Goal: Navigation & Orientation: Find specific page/section

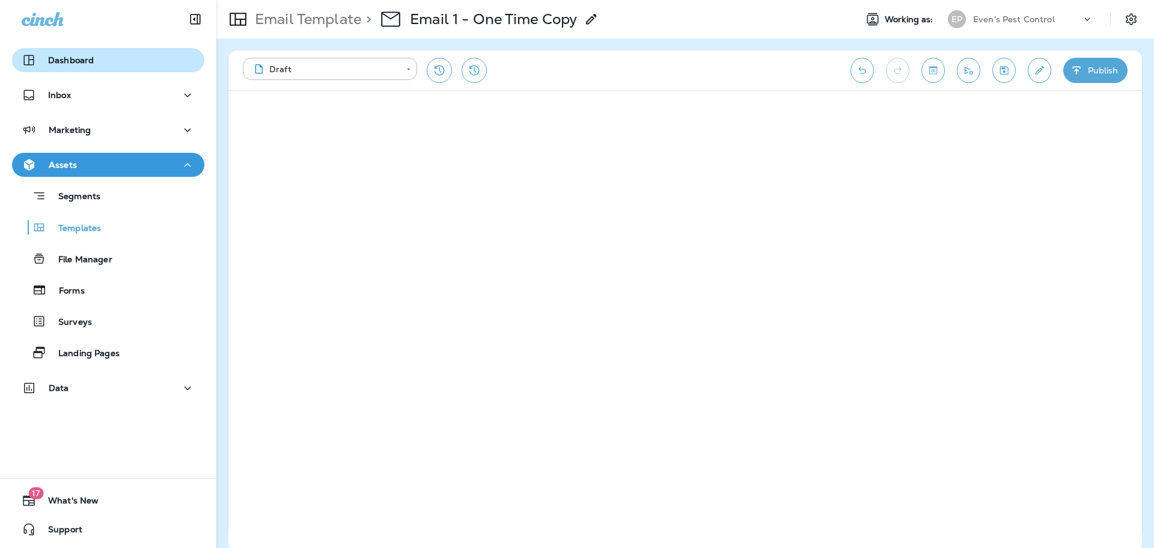
drag, startPoint x: 0, startPoint y: 0, endPoint x: 44, endPoint y: 58, distance: 72.5
drag, startPoint x: 44, startPoint y: 58, endPoint x: 32, endPoint y: 56, distance: 12.2
click at [32, 56] on icon "button" at bounding box center [28, 60] width 10 height 10
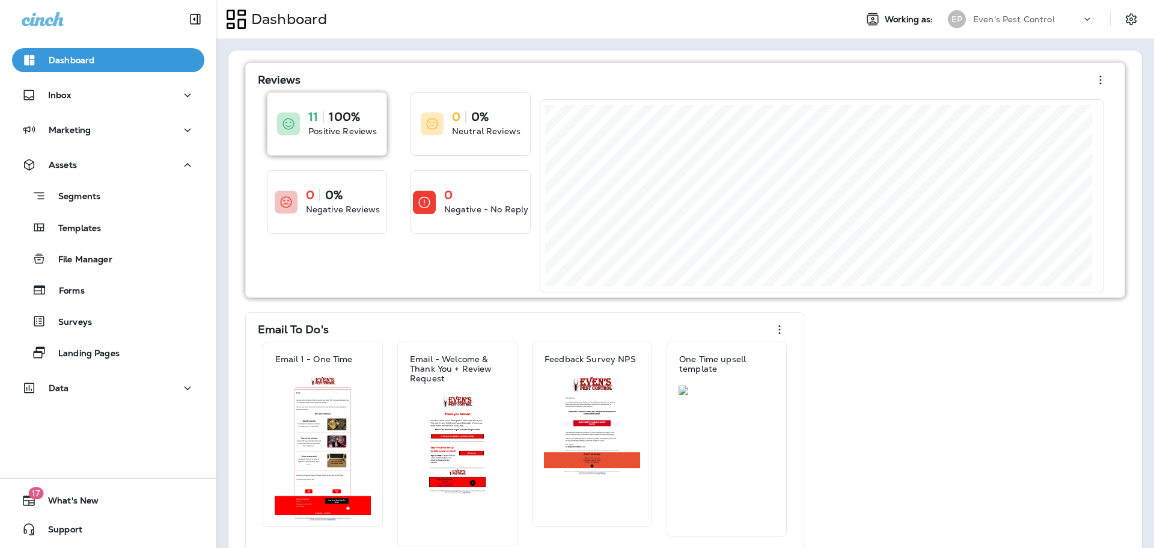
click at [357, 148] on div "11 100% Positive Reviews" at bounding box center [326, 124] width 119 height 63
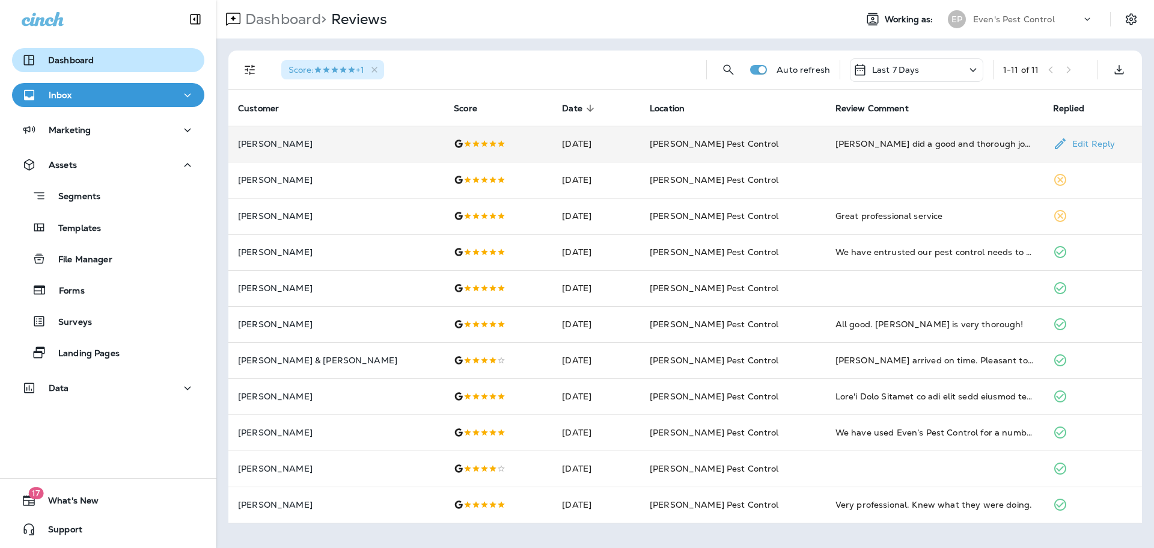
click at [1090, 145] on p "Edit Reply" at bounding box center [1091, 144] width 47 height 10
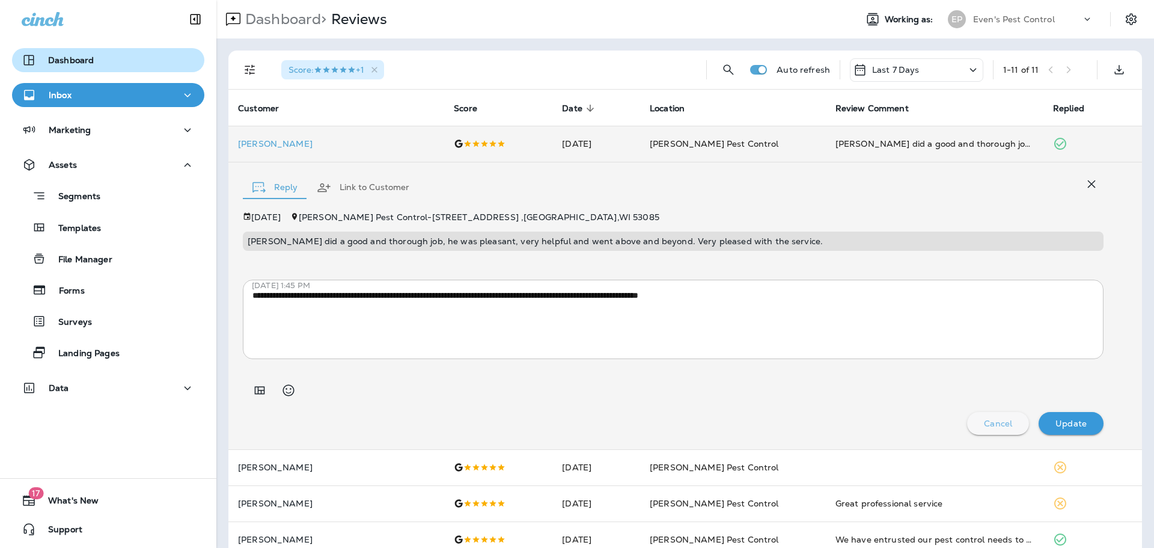
click at [991, 425] on p "Cancel" at bounding box center [998, 423] width 28 height 10
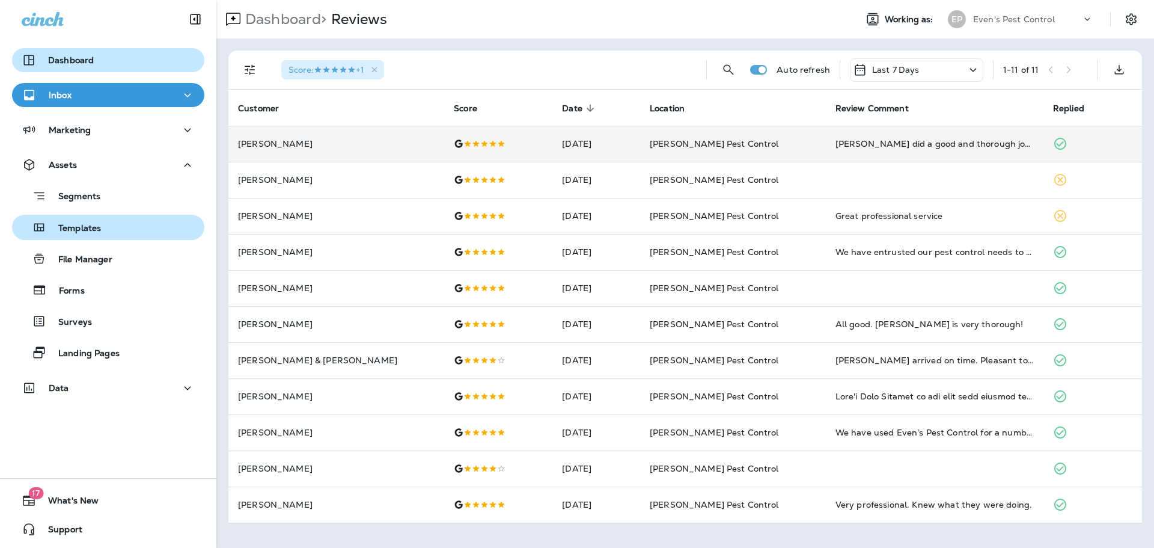
click at [82, 232] on p "Templates" at bounding box center [73, 228] width 55 height 11
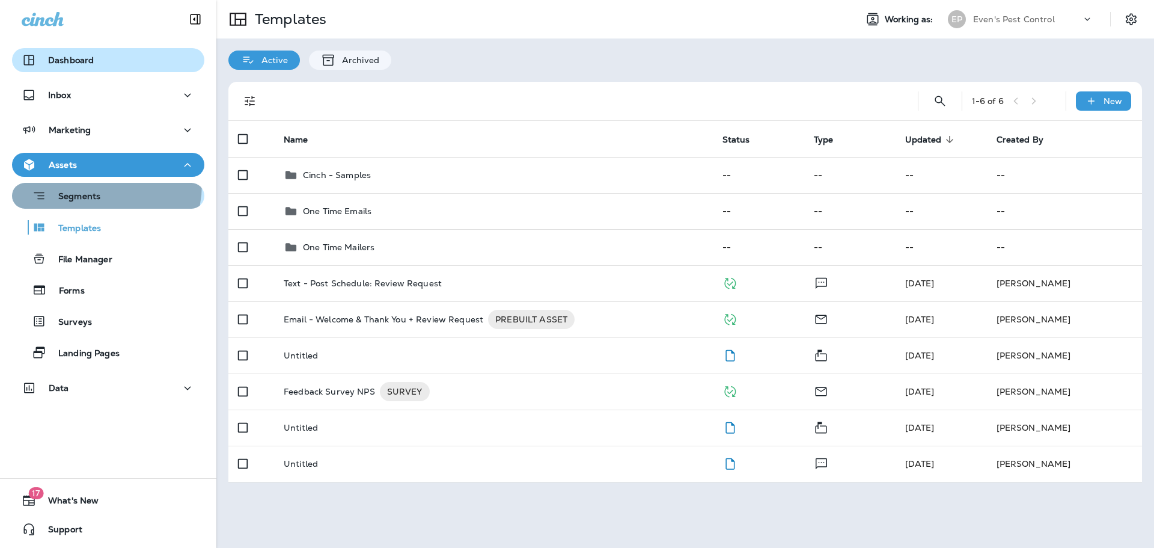
click at [88, 194] on button "Segments" at bounding box center [108, 196] width 192 height 26
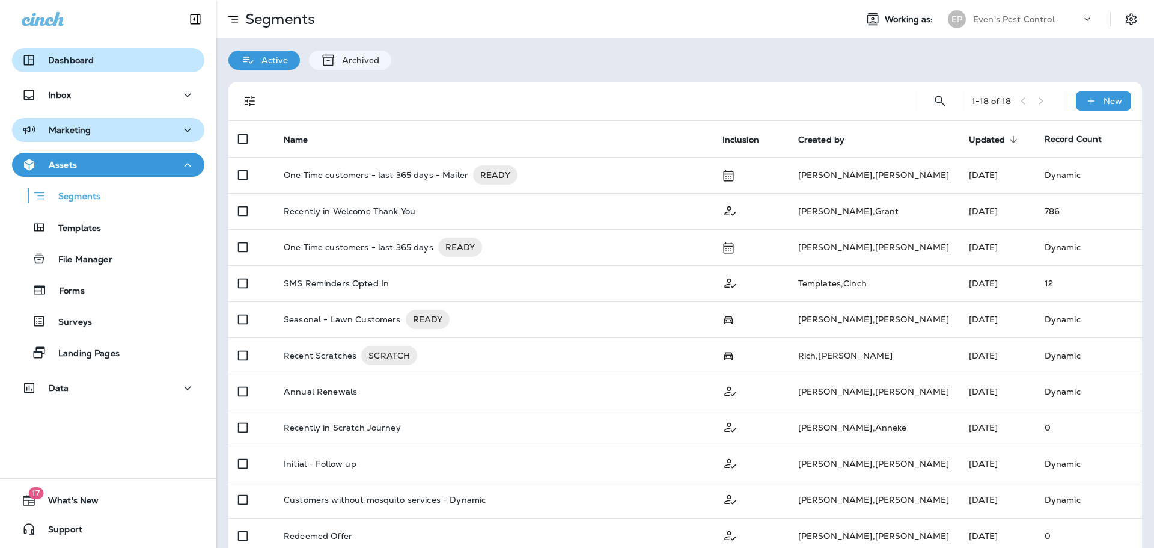
click at [75, 129] on p "Marketing" at bounding box center [70, 130] width 42 height 10
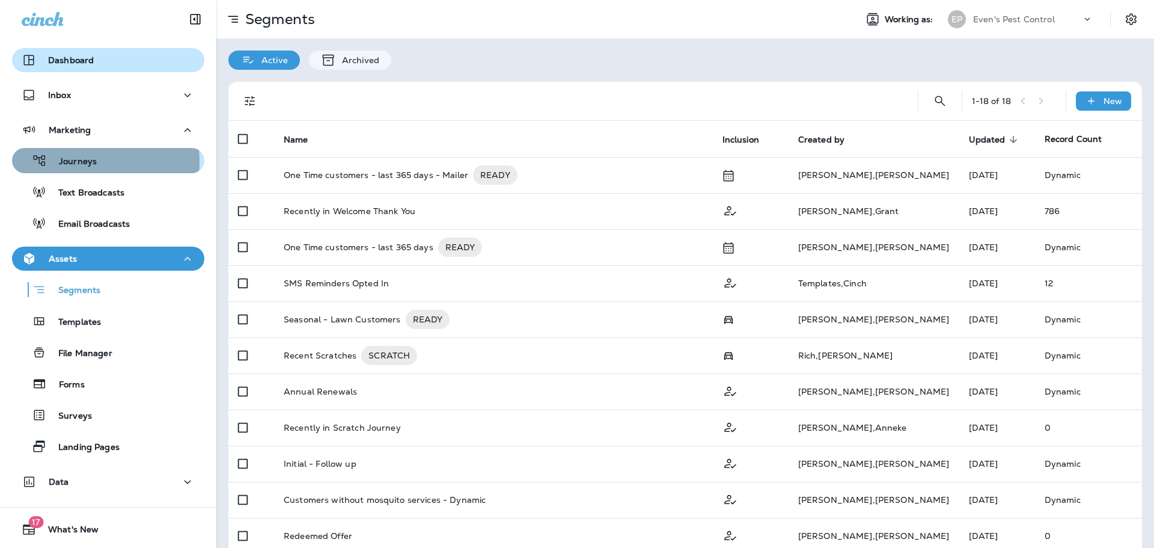
click at [76, 162] on p "Journeys" at bounding box center [72, 161] width 50 height 11
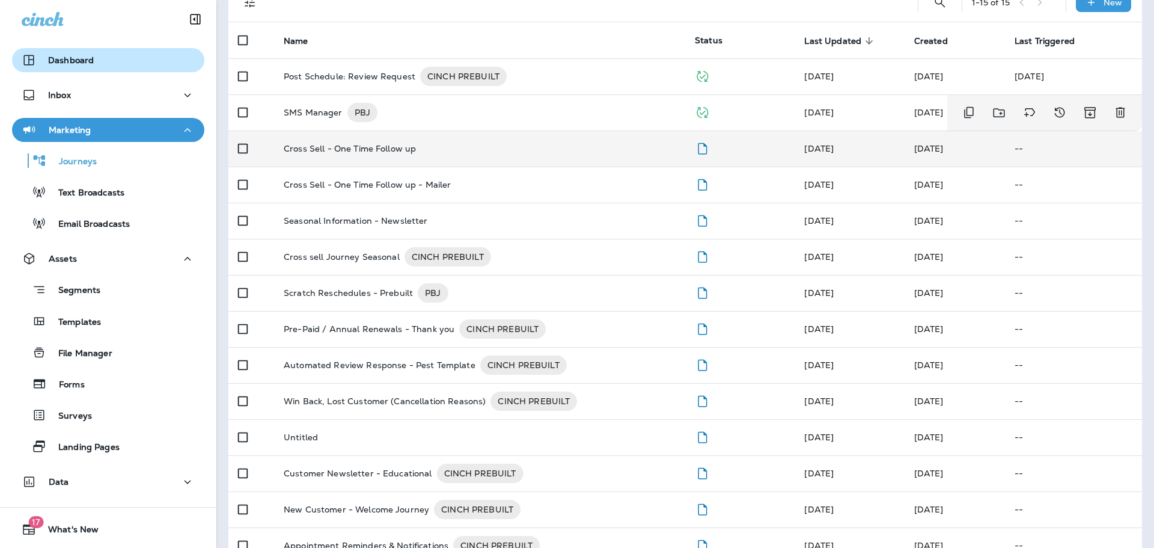
scroll to position [120, 0]
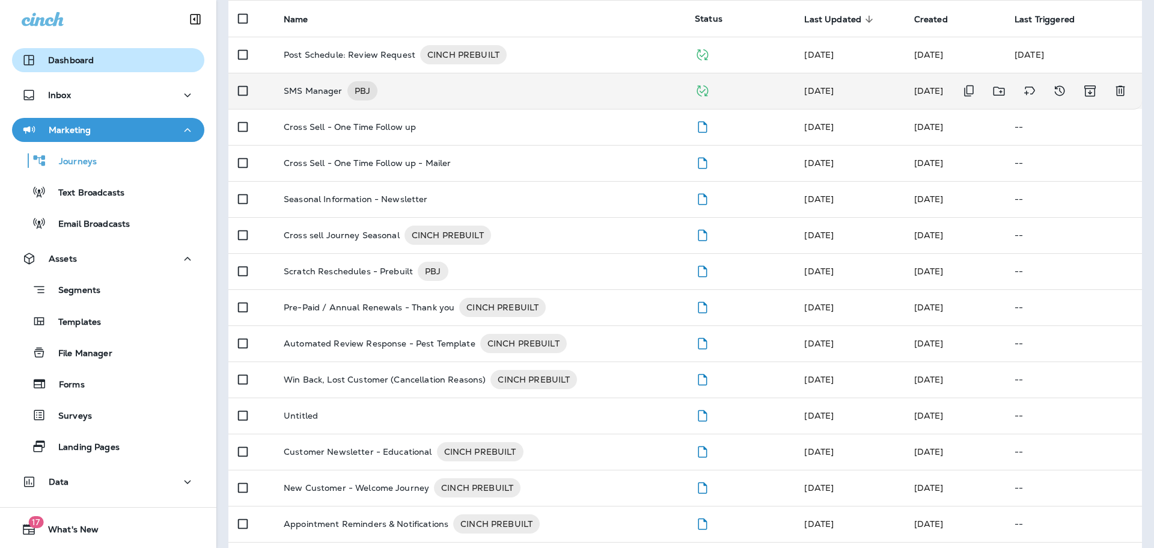
click at [393, 90] on div "SMS Manager PBJ" at bounding box center [480, 90] width 392 height 19
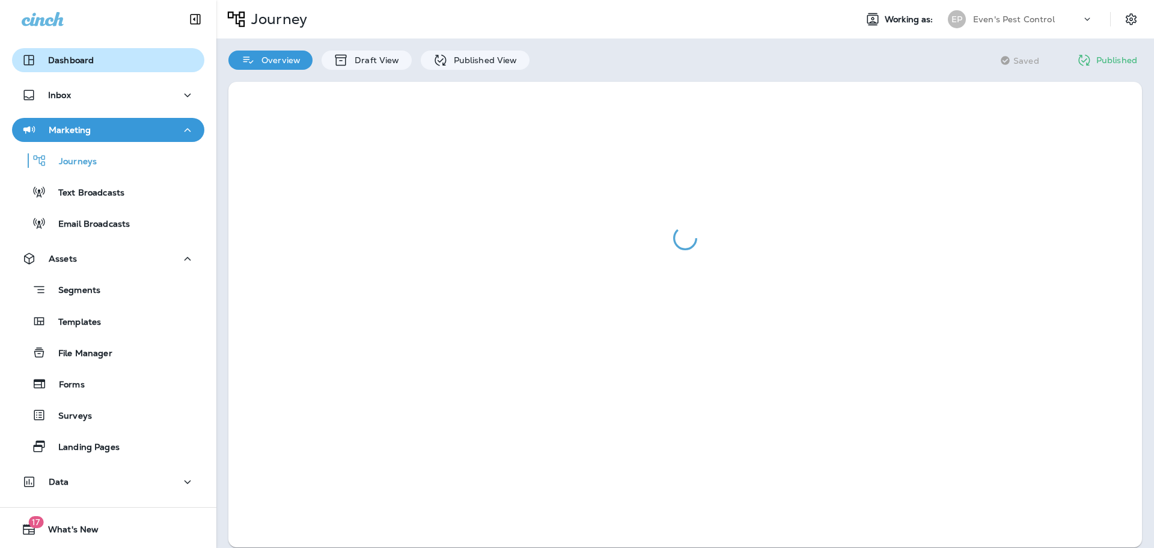
click at [82, 129] on p "Marketing" at bounding box center [70, 130] width 42 height 10
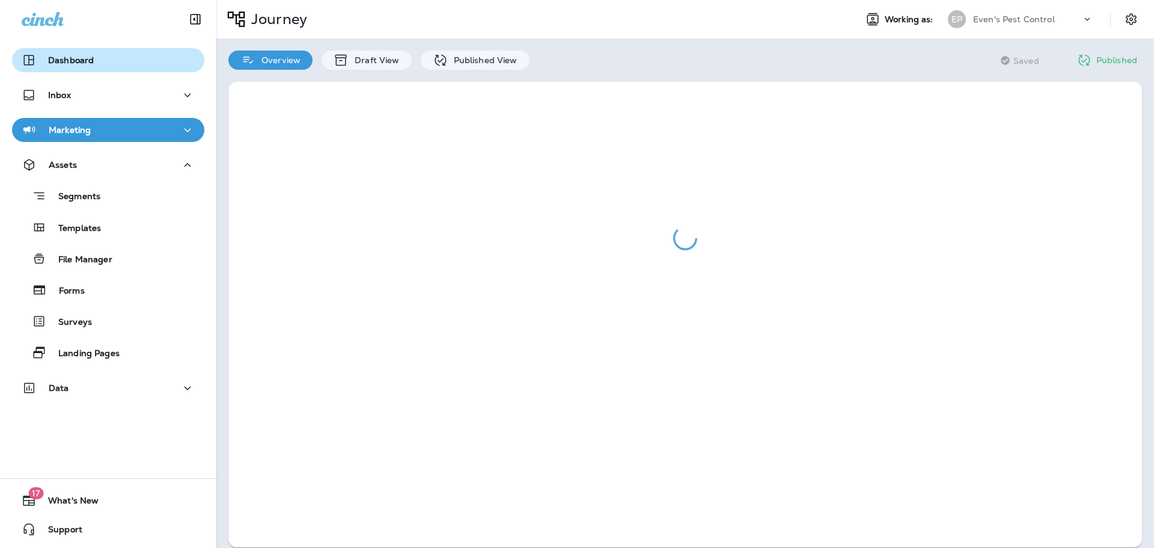
click at [73, 66] on div "Dashboard" at bounding box center [58, 60] width 72 height 14
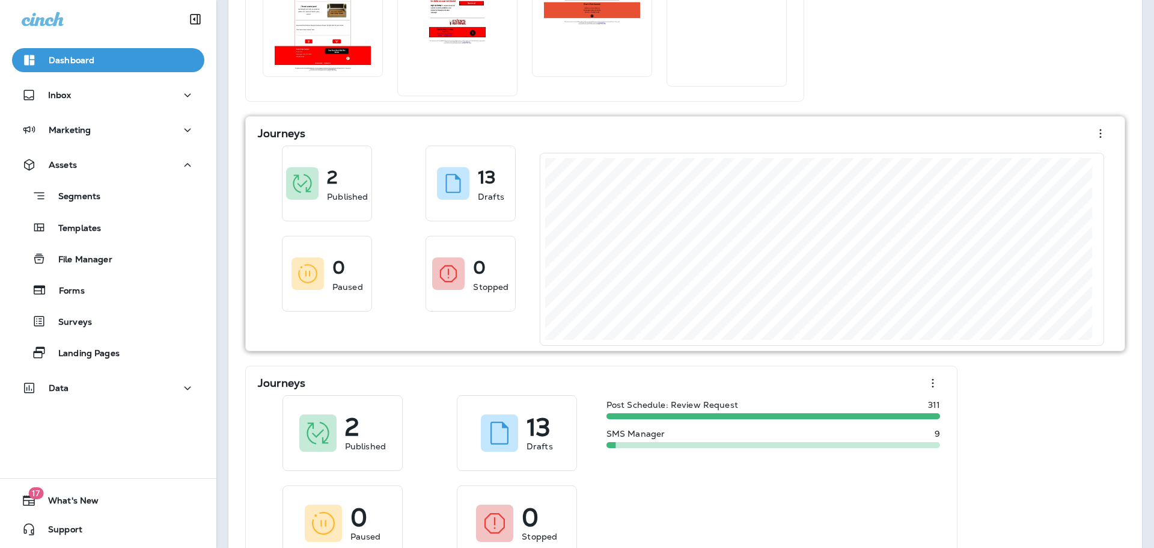
scroll to position [419, 0]
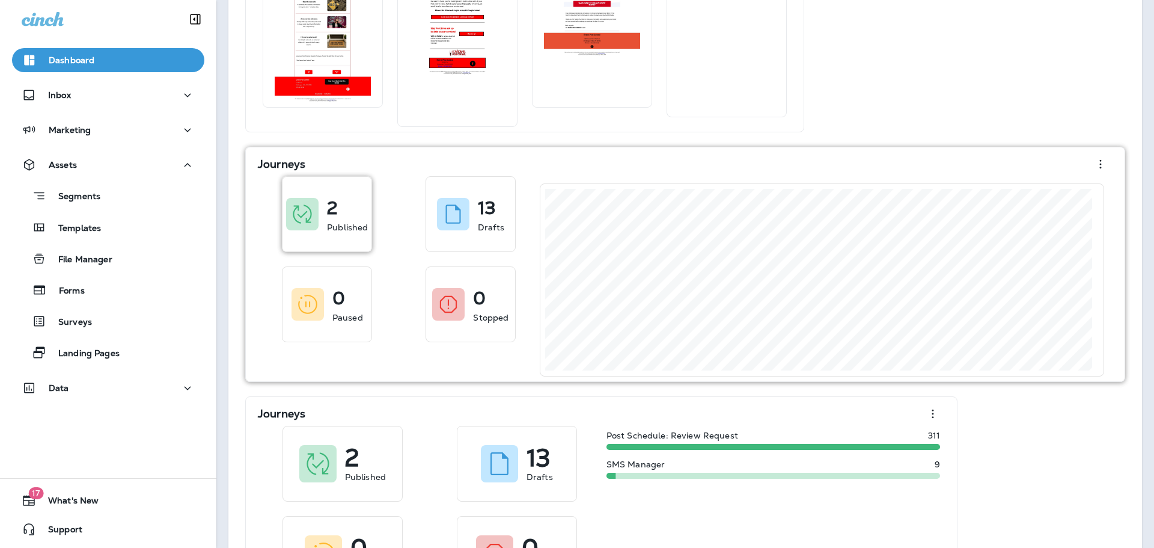
click at [343, 201] on div "2" at bounding box center [347, 204] width 41 height 19
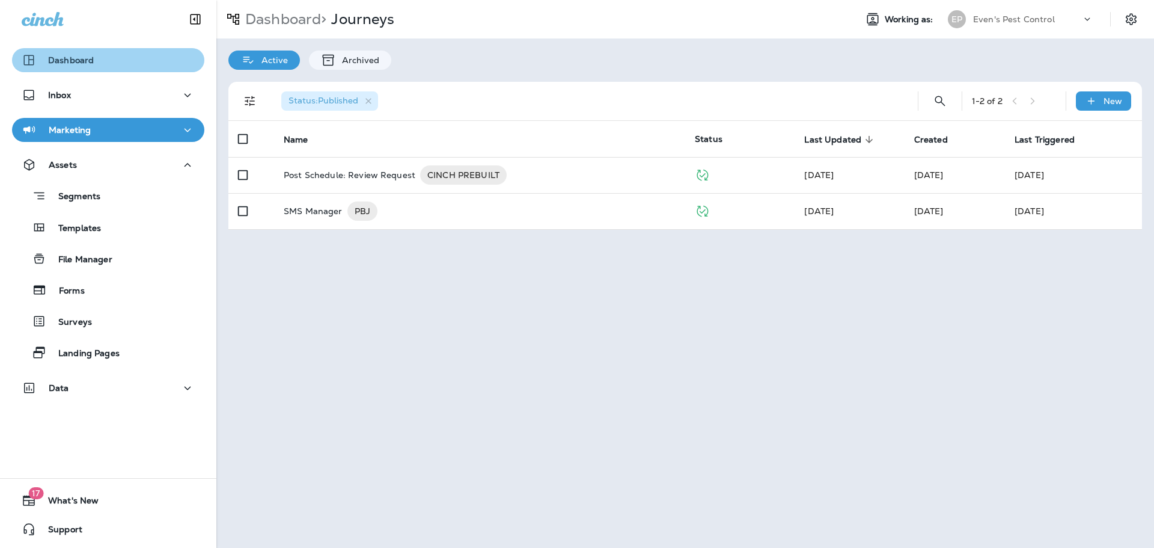
click at [139, 70] on button "Dashboard" at bounding box center [108, 60] width 192 height 24
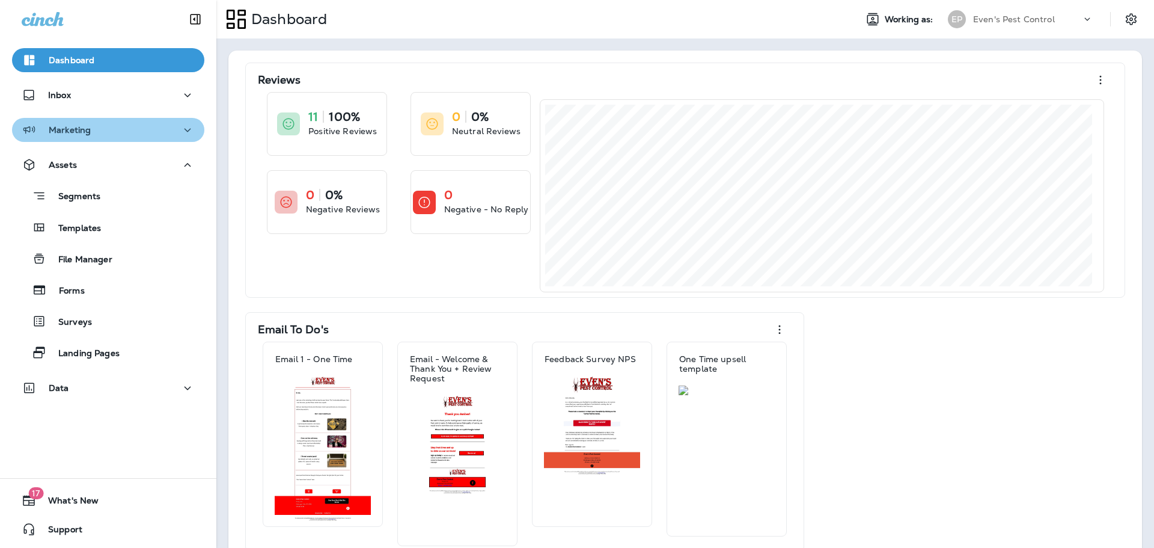
click at [120, 138] on button "Marketing" at bounding box center [108, 130] width 192 height 24
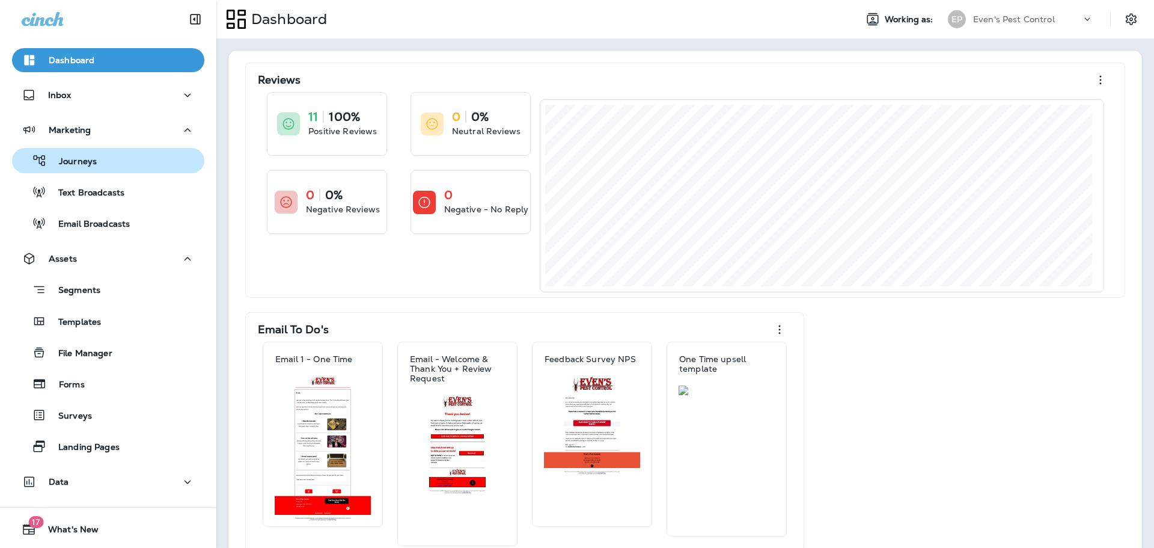
click at [121, 164] on div "Journeys" at bounding box center [108, 160] width 183 height 18
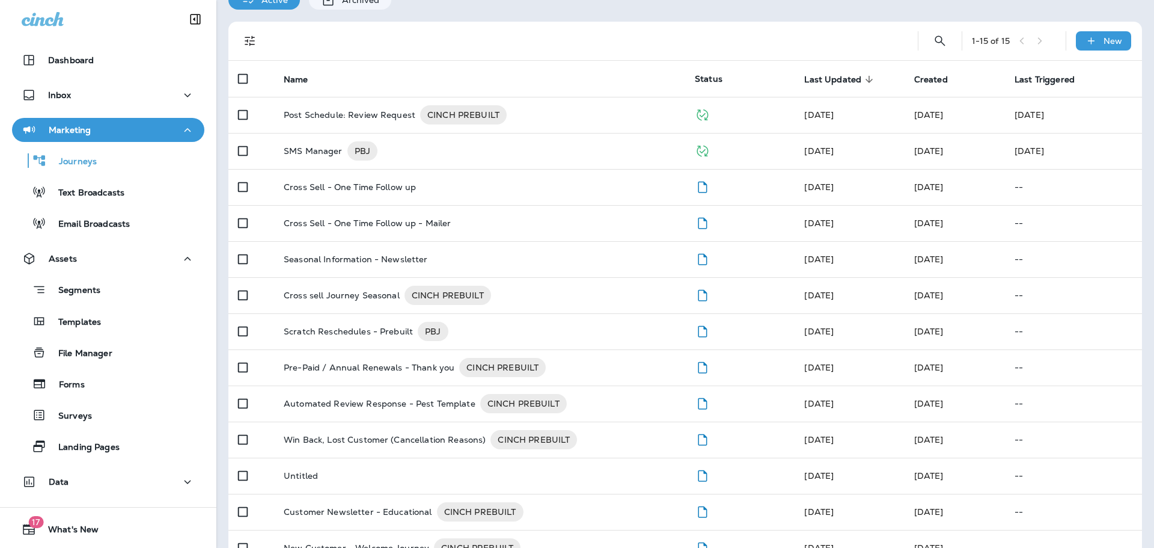
scroll to position [120, 0]
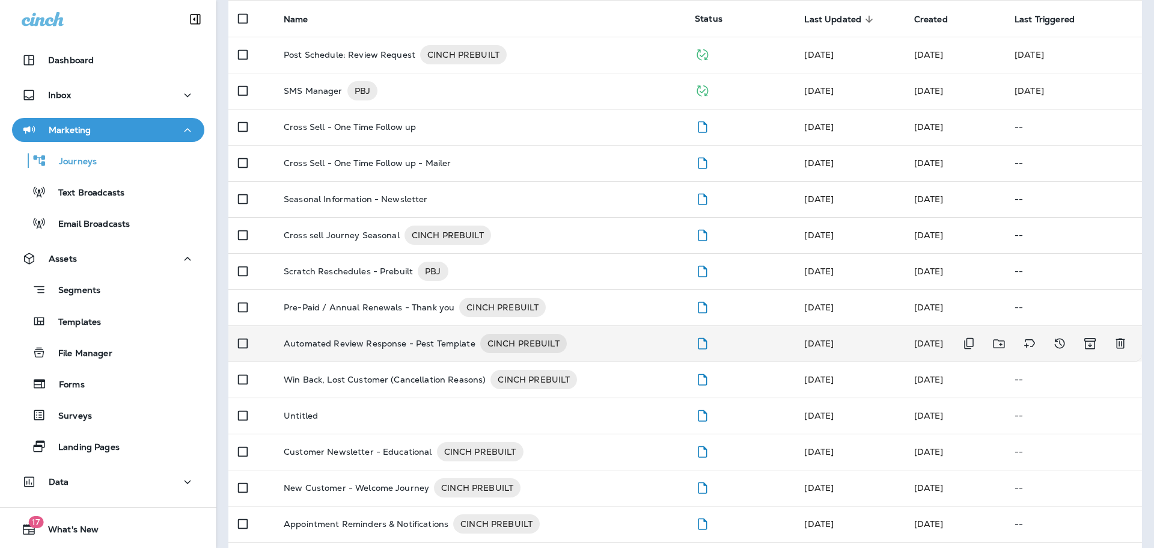
click at [367, 340] on p "Automated Review Response - Pest Template" at bounding box center [380, 343] width 192 height 19
